Goal: Navigation & Orientation: Go to known website

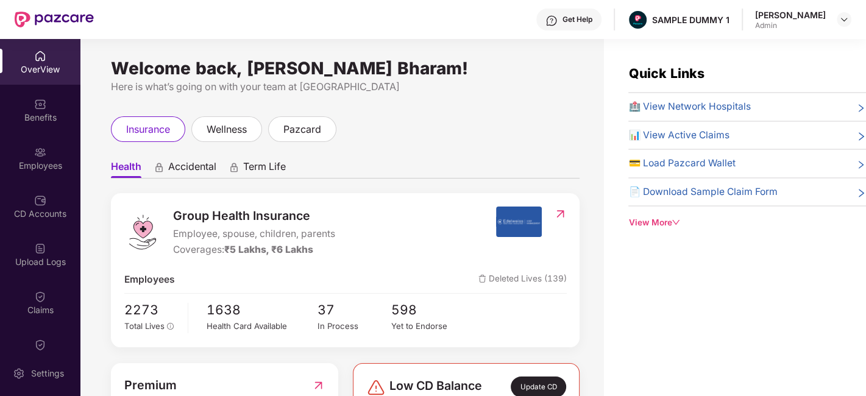
click at [846, 20] on img at bounding box center [844, 20] width 10 height 10
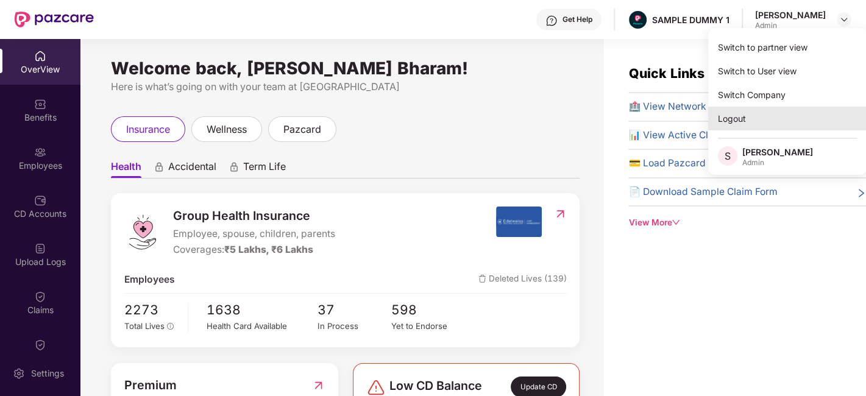
click at [756, 116] on div "Logout" at bounding box center [787, 119] width 159 height 24
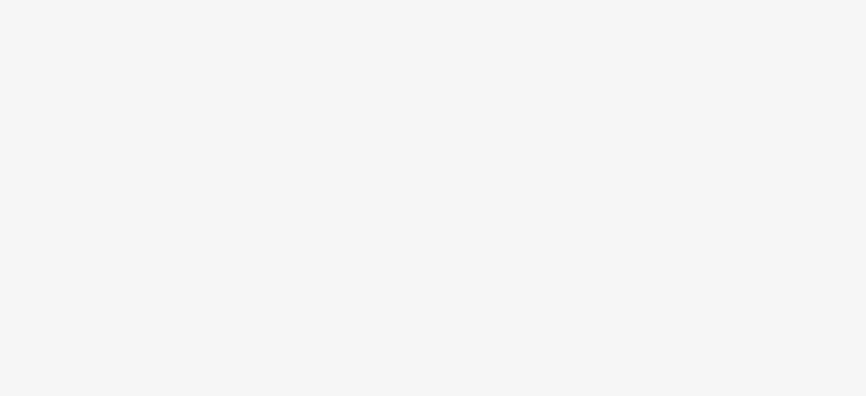
click at [423, 190] on body at bounding box center [433, 198] width 866 height 396
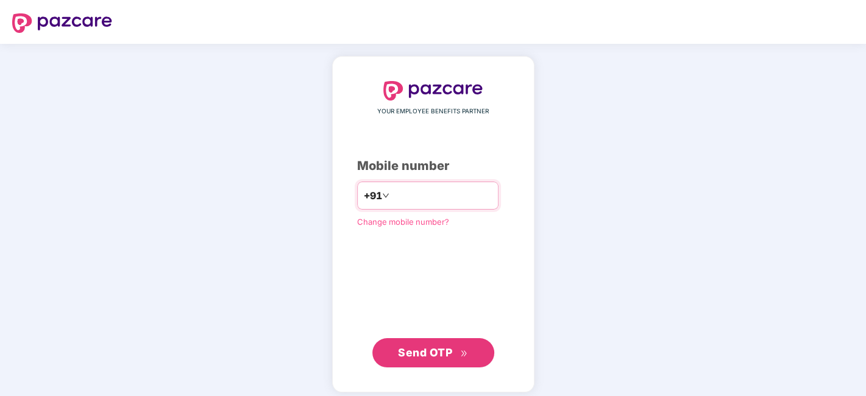
click at [415, 191] on input "number" at bounding box center [442, 196] width 100 height 20
type input "**********"
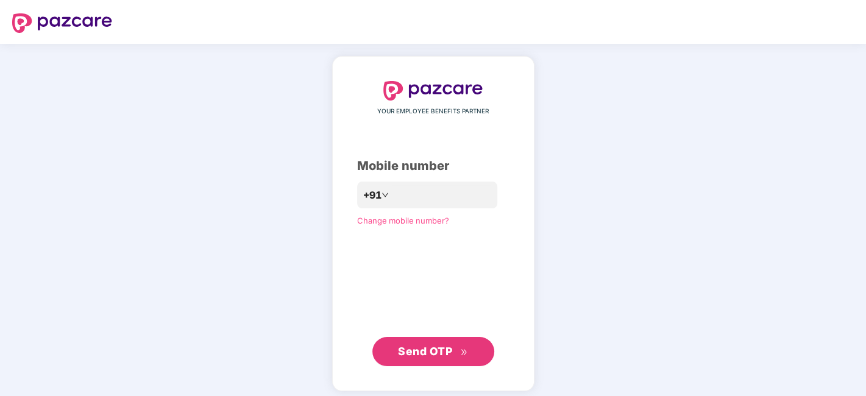
click at [426, 349] on span "Send OTP" at bounding box center [425, 351] width 54 height 13
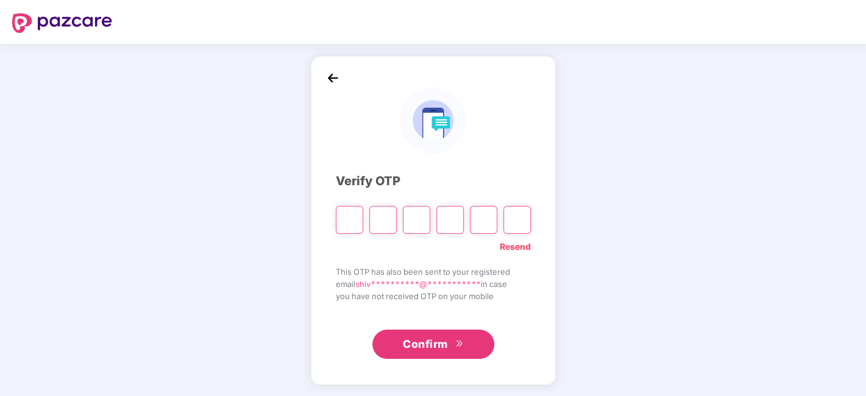
type input "*"
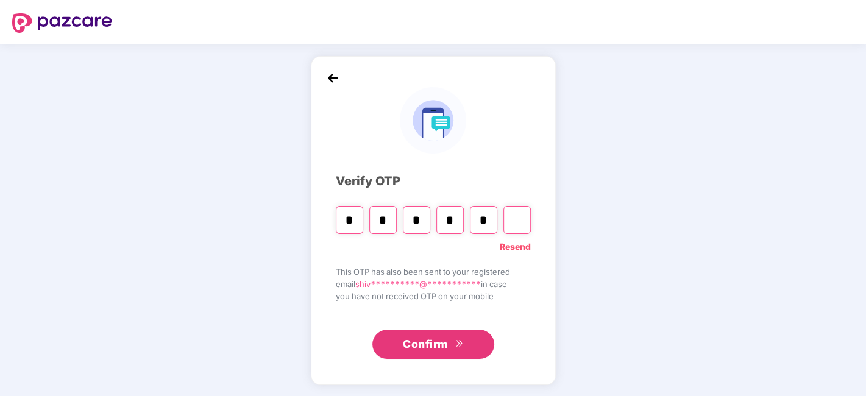
type input "*"
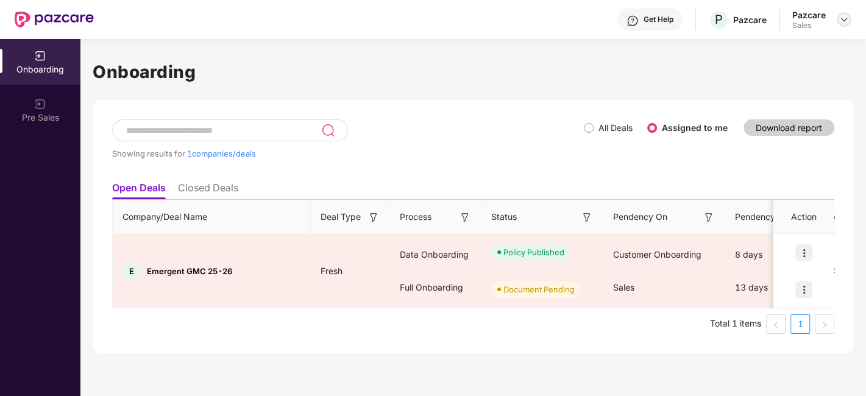
click at [849, 19] on div at bounding box center [844, 19] width 15 height 15
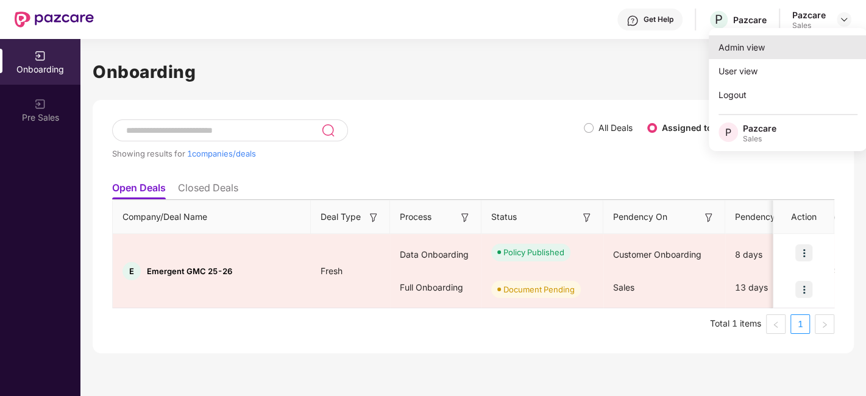
click at [750, 54] on div "Admin view" at bounding box center [788, 47] width 159 height 24
